Goal: Register for event/course

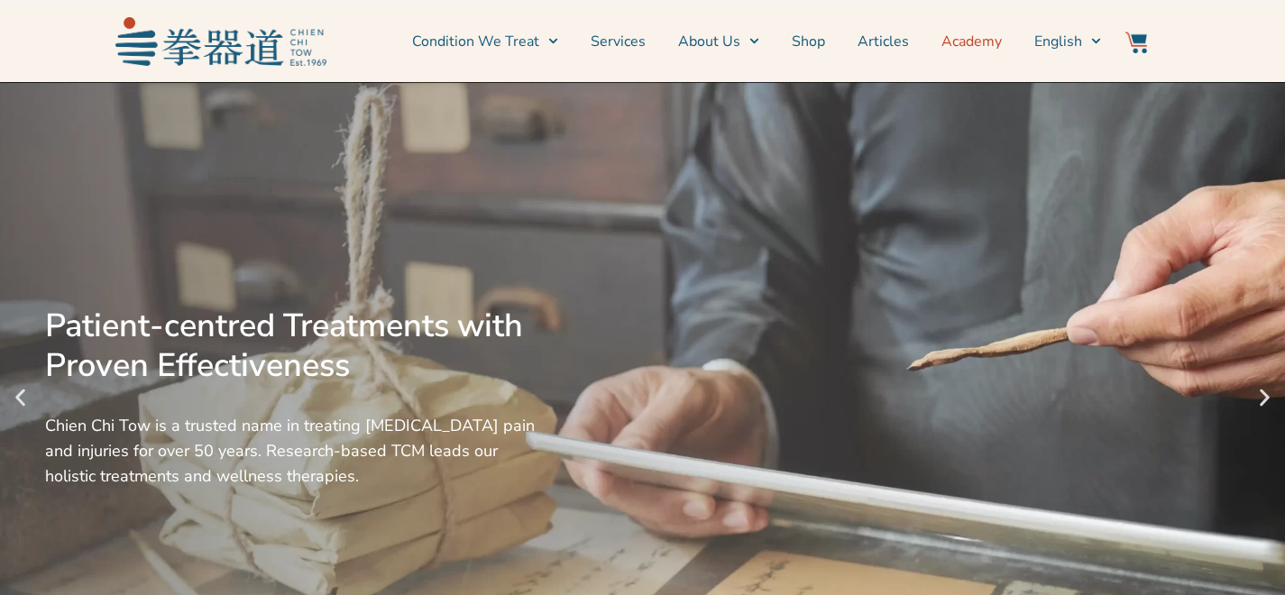
click at [994, 41] on link "Academy" at bounding box center [971, 41] width 60 height 45
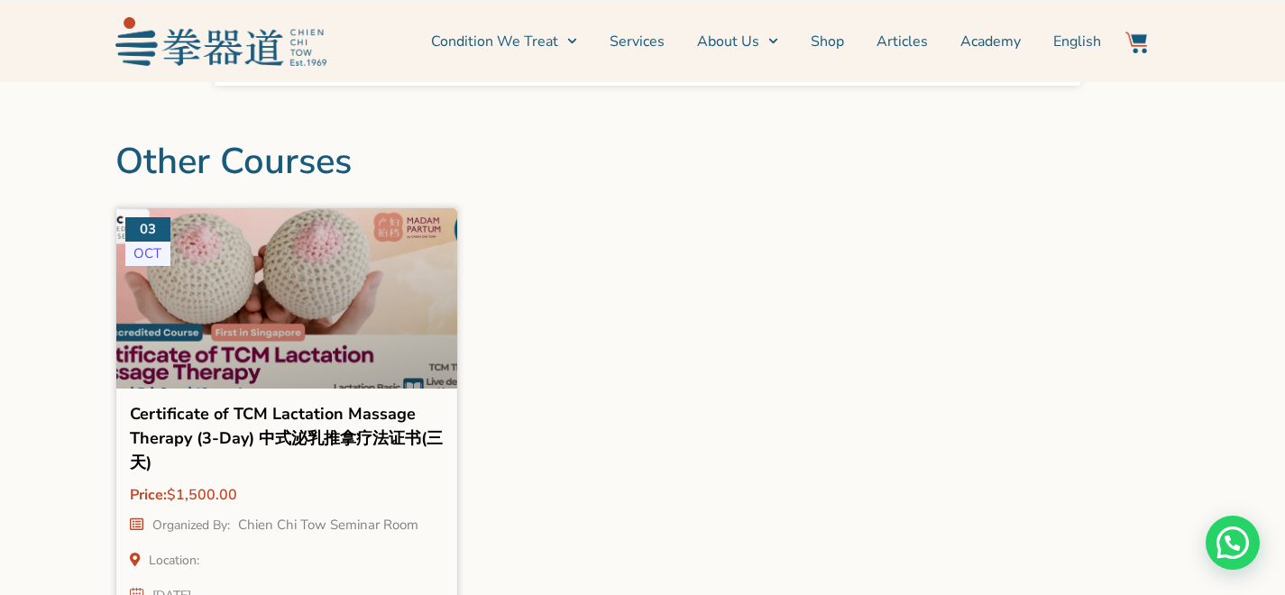
scroll to position [2221, 0]
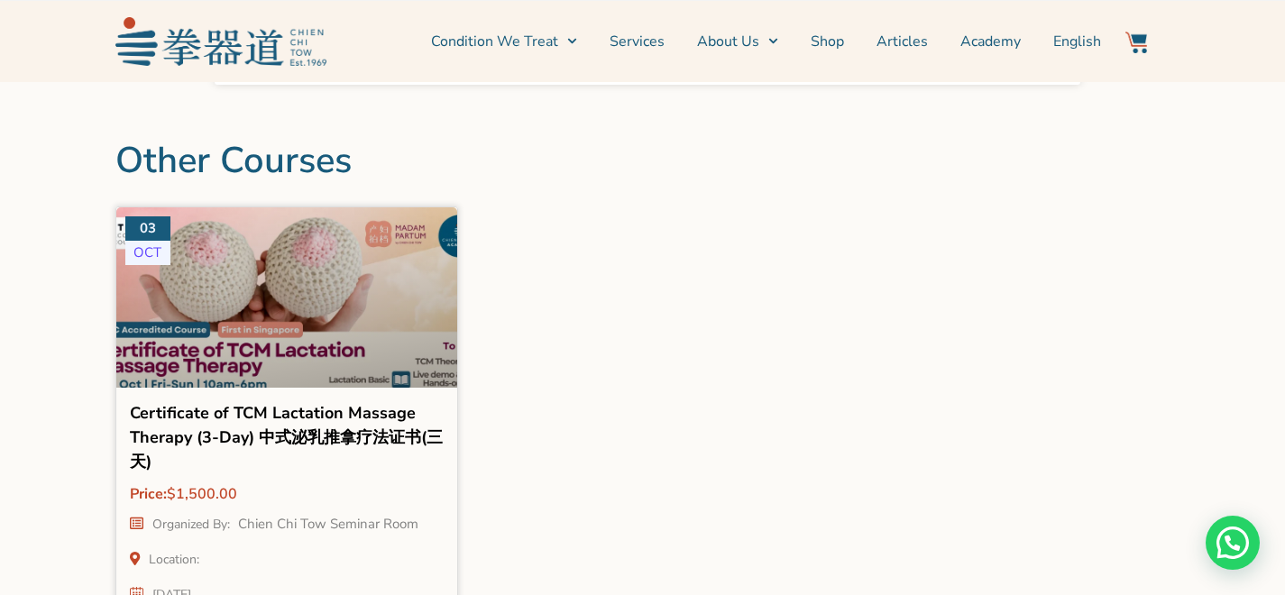
drag, startPoint x: 271, startPoint y: 497, endPoint x: 600, endPoint y: 553, distance: 332.9
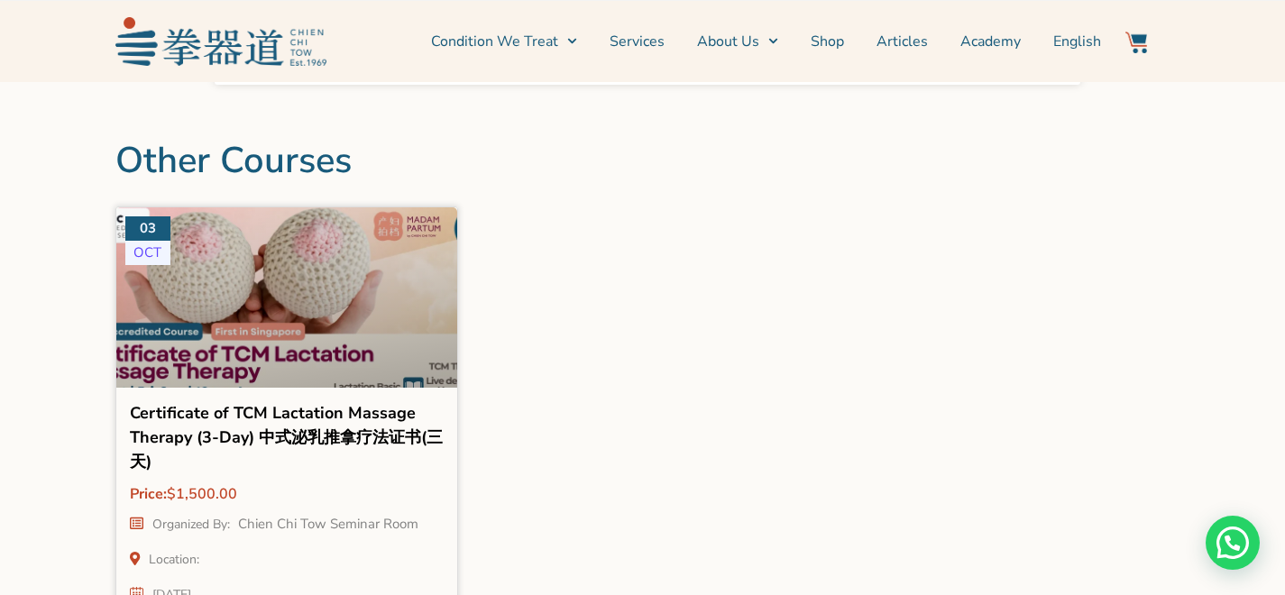
click at [334, 227] on div at bounding box center [287, 311] width 376 height 228
